Goal: Share content: Share content

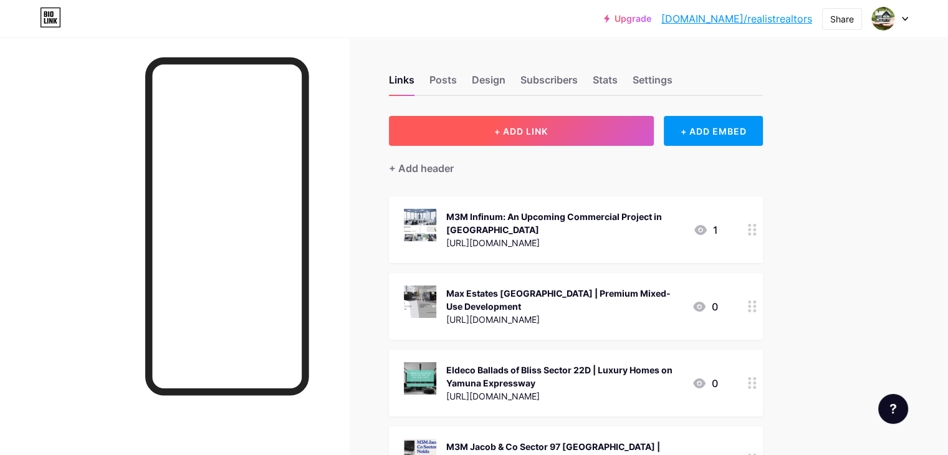
click at [618, 130] on button "+ ADD LINK" at bounding box center [521, 131] width 265 height 30
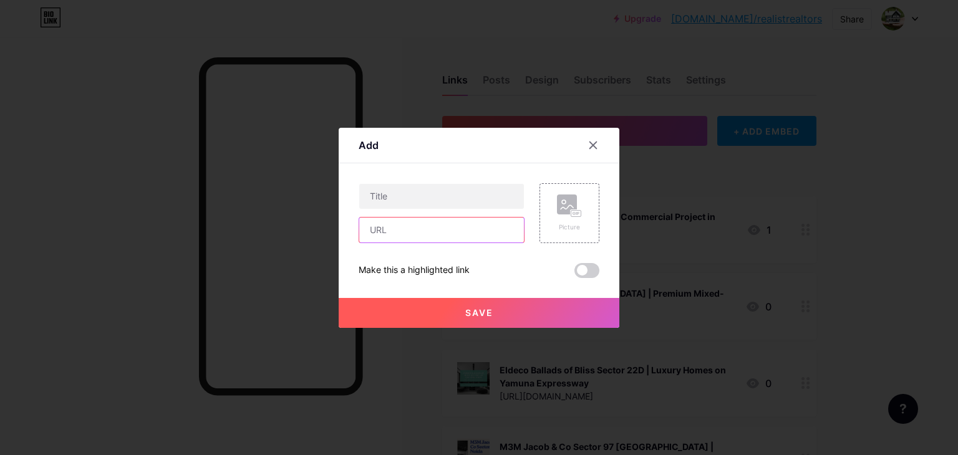
click at [409, 233] on input "text" at bounding box center [441, 230] width 165 height 25
paste input "[URL][DOMAIN_NAME]"
type input "[URL][DOMAIN_NAME]"
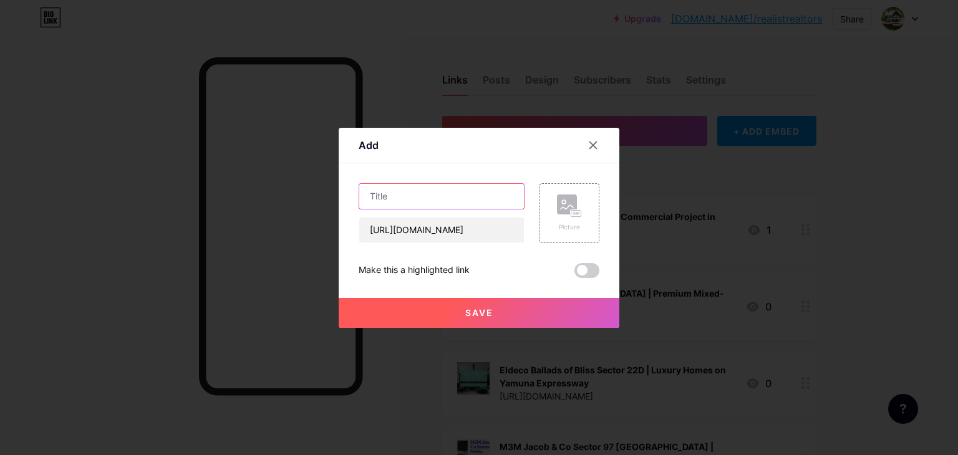
click at [412, 201] on input "text" at bounding box center [441, 196] width 165 height 25
paste input "Experion [GEOGRAPHIC_DATA] – New Launch Luxury Apartments"
type input "Experion [GEOGRAPHIC_DATA] – New Launch Luxury Apartments"
click at [574, 228] on div "Picture" at bounding box center [569, 227] width 25 height 9
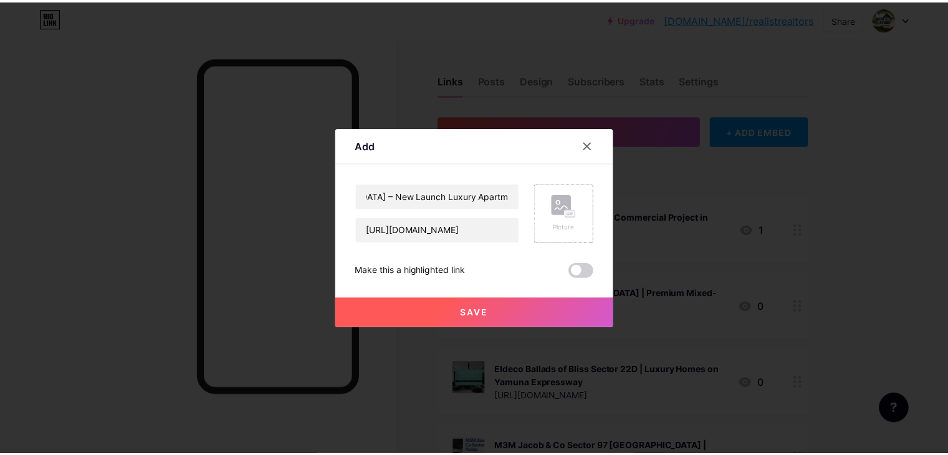
scroll to position [0, 0]
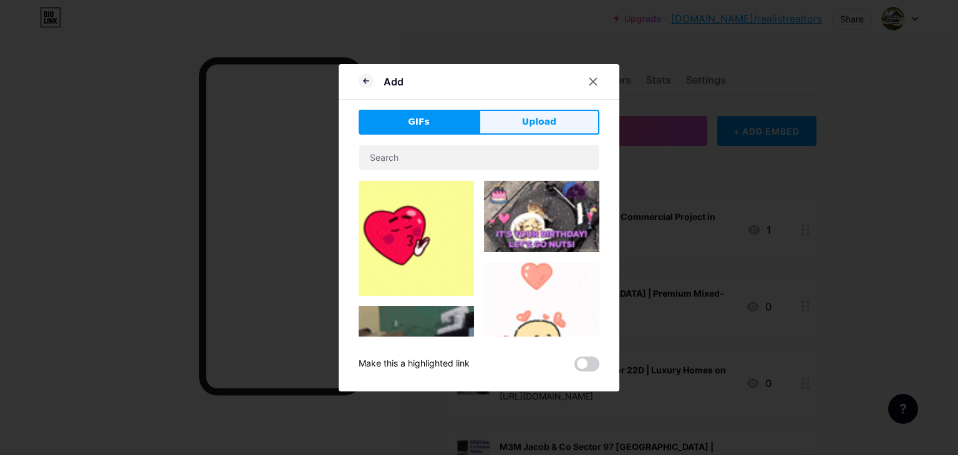
click at [525, 122] on span "Upload" at bounding box center [539, 121] width 34 height 13
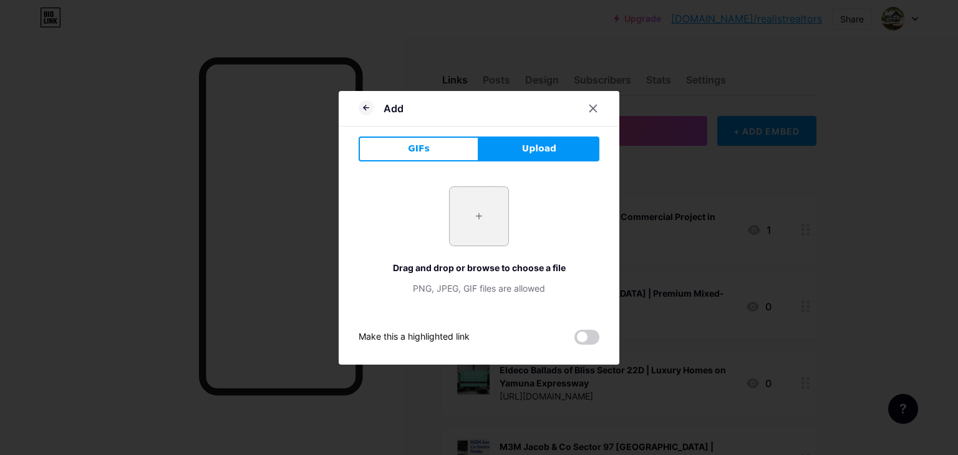
click at [484, 233] on input "file" at bounding box center [478, 216] width 59 height 59
type input "C:\fakepath\2.jpg"
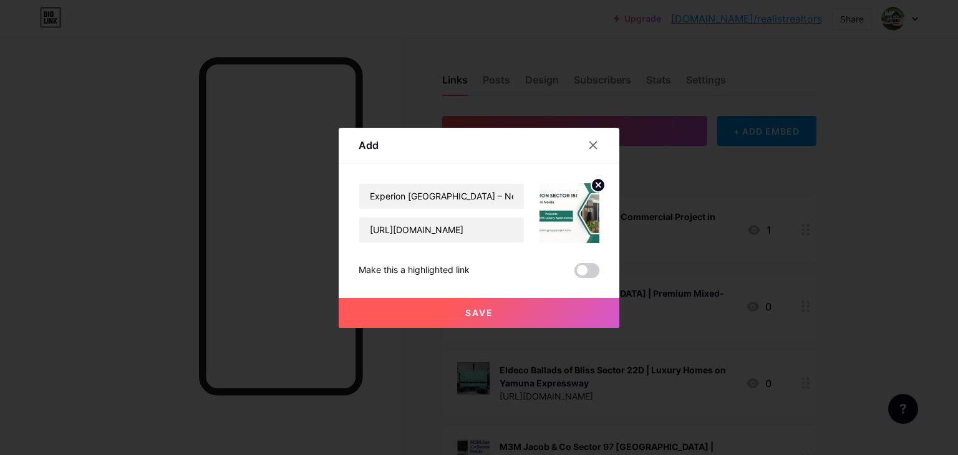
click at [474, 317] on span "Save" at bounding box center [479, 312] width 28 height 11
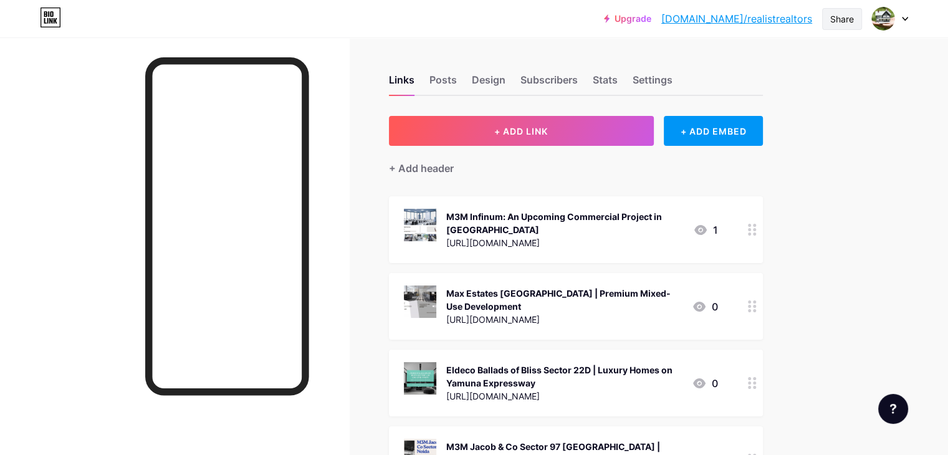
click at [853, 21] on div "Share" at bounding box center [842, 18] width 24 height 13
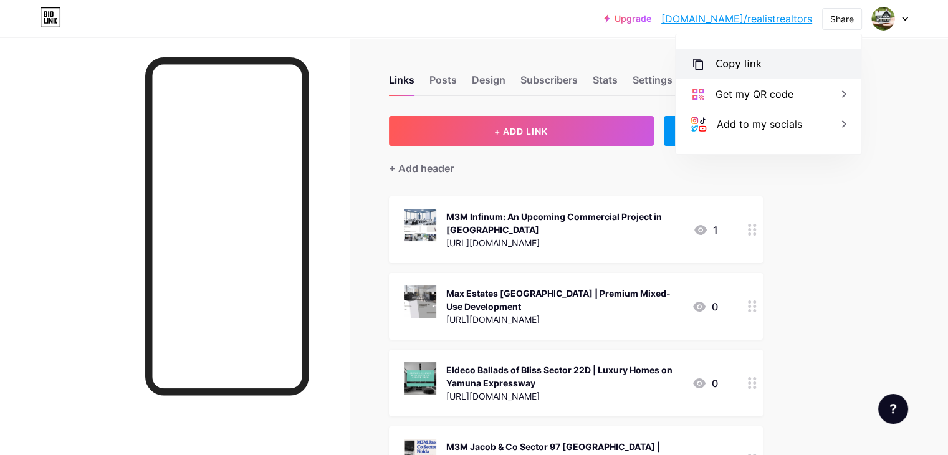
click at [725, 61] on div "Copy link" at bounding box center [739, 64] width 46 height 15
